Goal: Obtain resource: Obtain resource

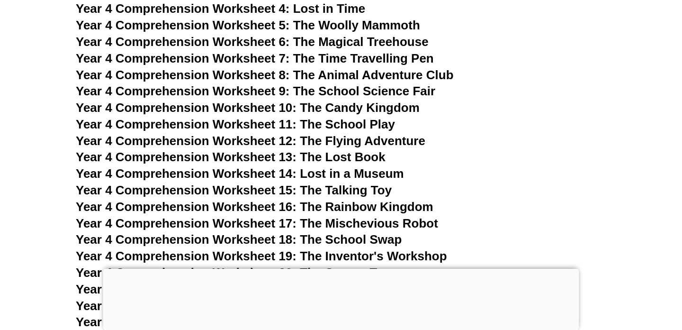
click at [277, 143] on span "Year 4 Comprehension Worksheet 12: The Flying Adventure" at bounding box center [251, 141] width 350 height 14
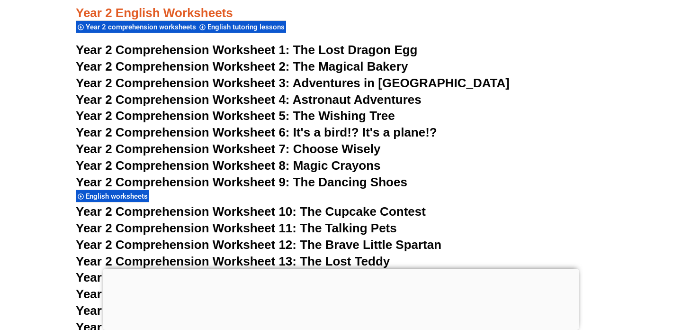
scroll to position [2336, 0]
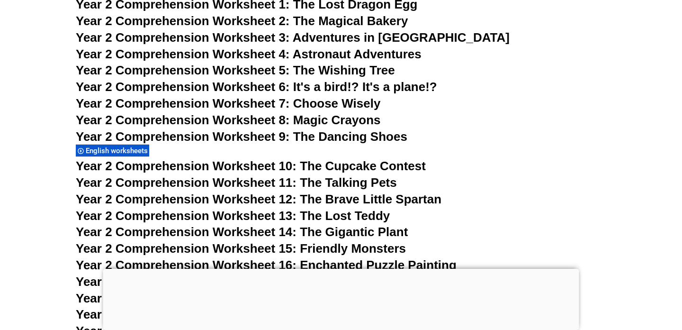
click at [158, 53] on span "Year 2 Comprehension Worksheet 4:" at bounding box center [183, 54] width 214 height 14
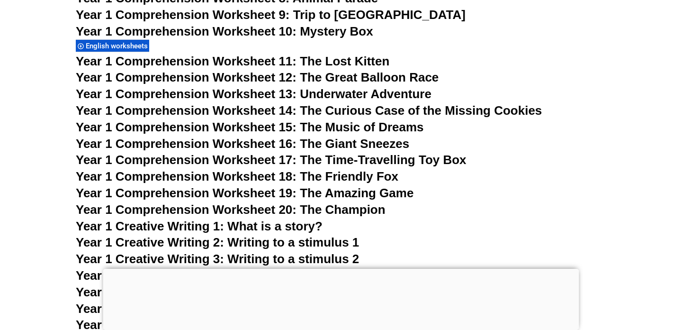
scroll to position [1377, 0]
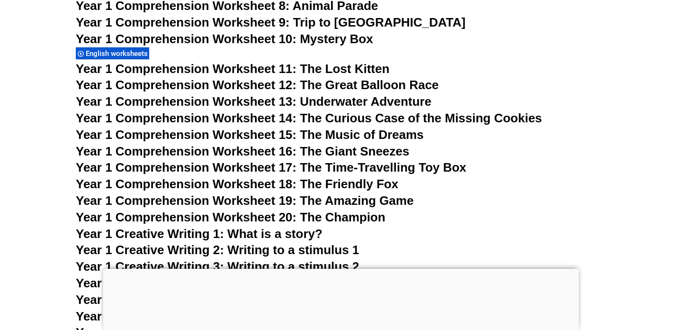
click at [185, 103] on span "Year 1 Comprehension Worksheet 13: Underwater Adventure" at bounding box center [254, 101] width 356 height 14
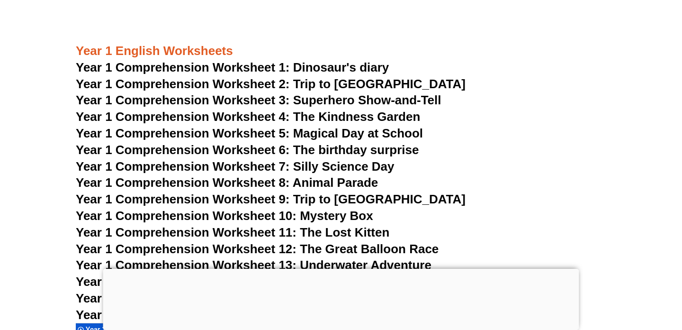
scroll to position [1173, 0]
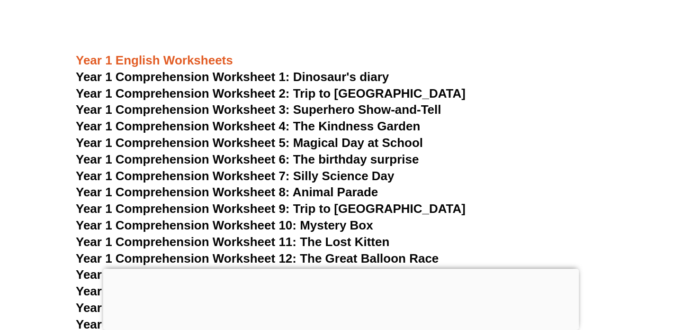
click at [208, 127] on span "Year 1 Comprehension Worksheet 4: The Kindness Garden" at bounding box center [248, 126] width 345 height 14
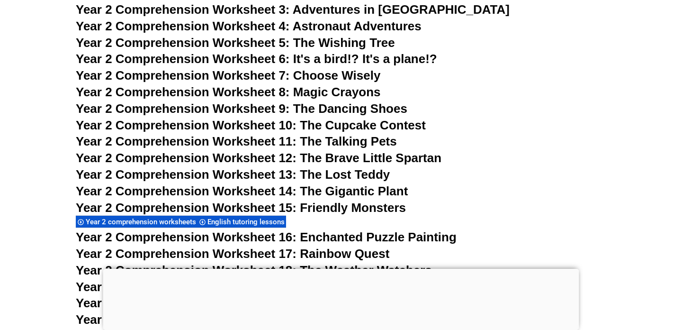
scroll to position [1336, 0]
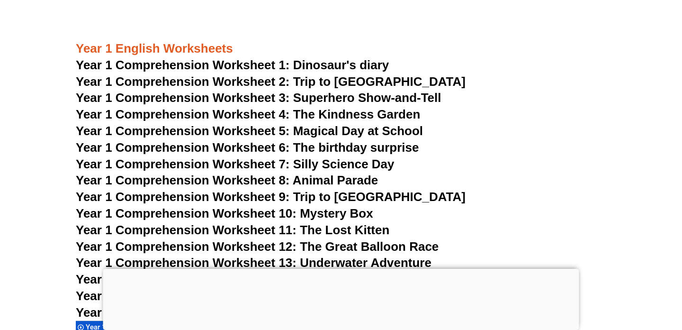
scroll to position [1188, 0]
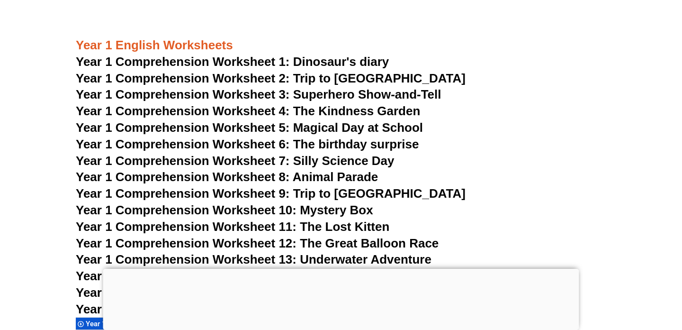
click at [246, 157] on span "Year 1 Comprehension Worksheet 7: Silly Science Day" at bounding box center [235, 161] width 319 height 14
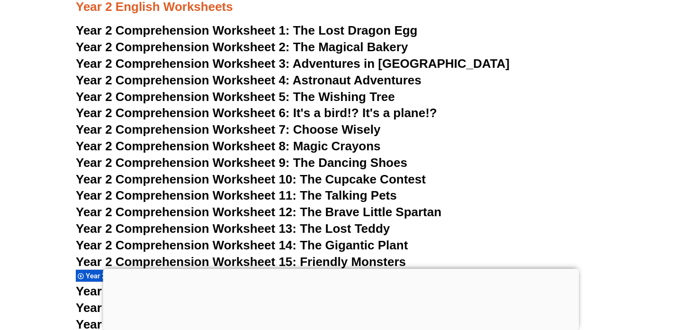
scroll to position [2297, 0]
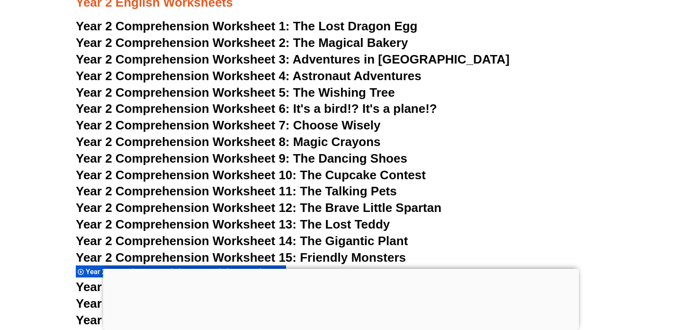
click at [198, 75] on span "Year 2 Comprehension Worksheet 4:" at bounding box center [183, 76] width 214 height 14
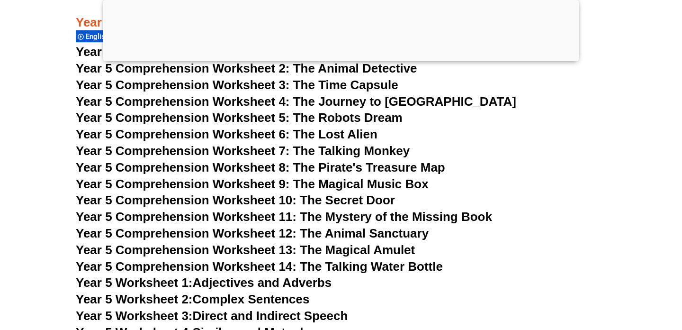
scroll to position [4495, 0]
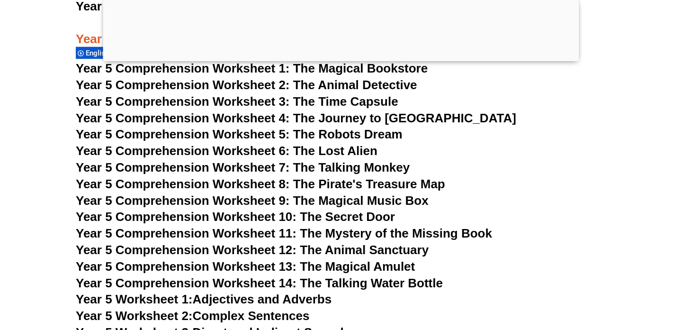
click at [218, 105] on span "Year 5 Comprehension Worksheet 3: The Time Capsule" at bounding box center [237, 101] width 323 height 14
